Goal: Task Accomplishment & Management: Use online tool/utility

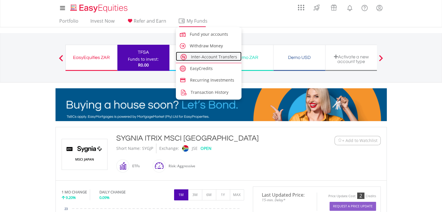
click at [200, 60] on link "Inter-Account Transfers" at bounding box center [209, 56] width 66 height 9
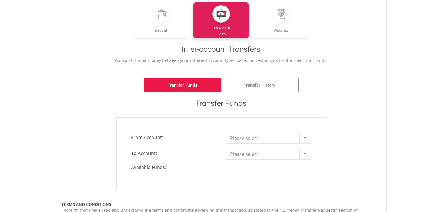
scroll to position [82, 0]
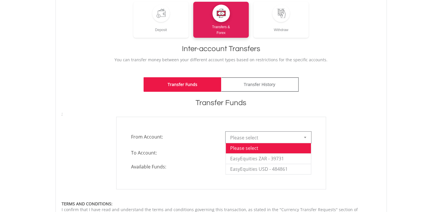
click at [304, 137] on b at bounding box center [305, 137] width 2 height 1
click at [255, 158] on li "EasyEquities ZAR - 39731" at bounding box center [268, 158] width 85 height 10
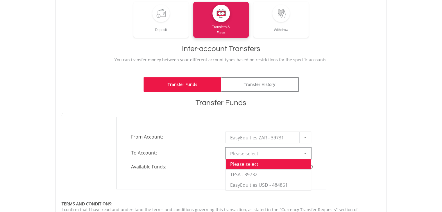
click at [255, 155] on span "Please select" at bounding box center [264, 154] width 68 height 12
click at [255, 174] on li "TFSA - 39732" at bounding box center [268, 174] width 85 height 10
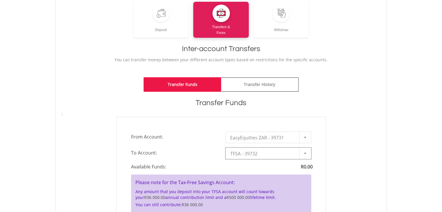
type input "*"
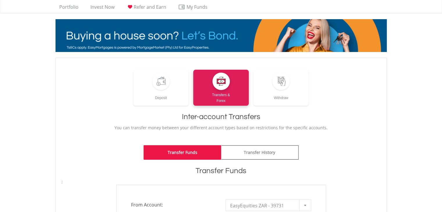
scroll to position [14, 0]
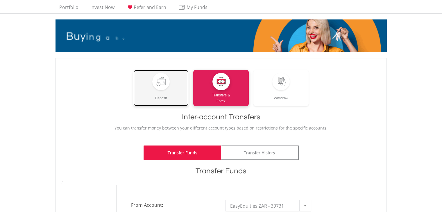
click at [161, 88] on div at bounding box center [160, 81] width 17 height 17
